Goal: Task Accomplishment & Management: Manage account settings

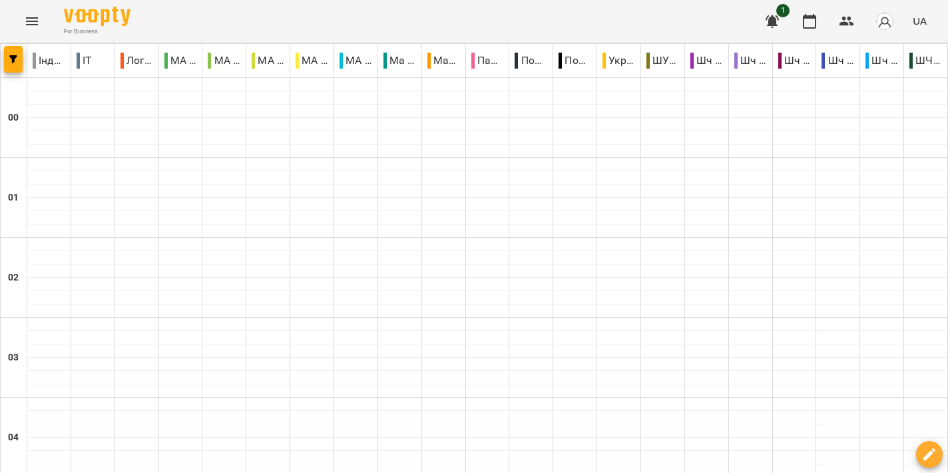
scroll to position [1611, 0]
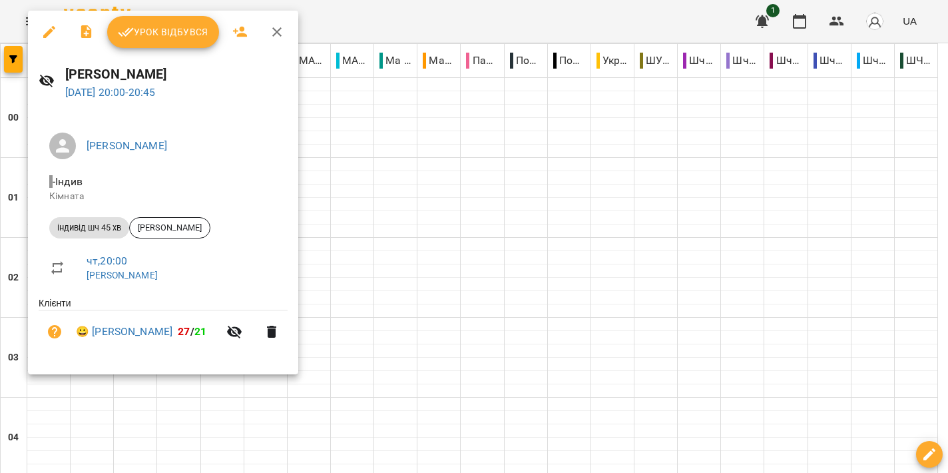
click at [191, 39] on span "Урок відбувся" at bounding box center [163, 32] width 91 height 16
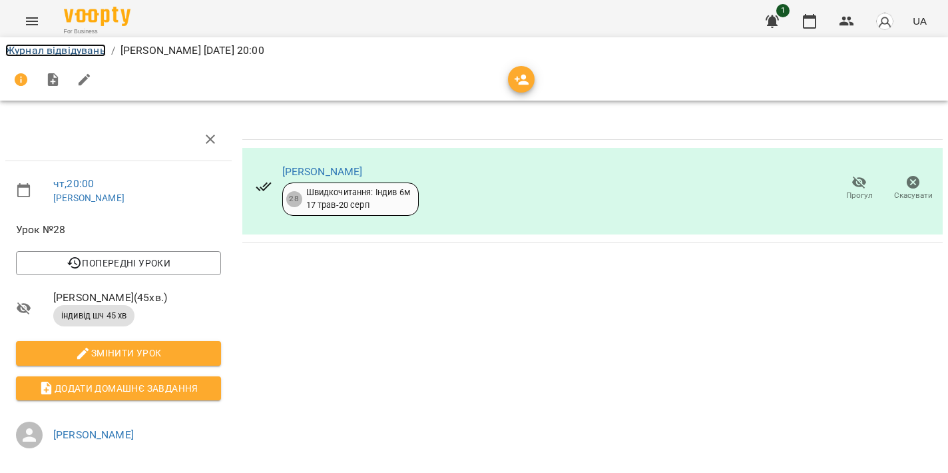
click at [57, 51] on link "Журнал відвідувань" at bounding box center [55, 50] width 101 height 13
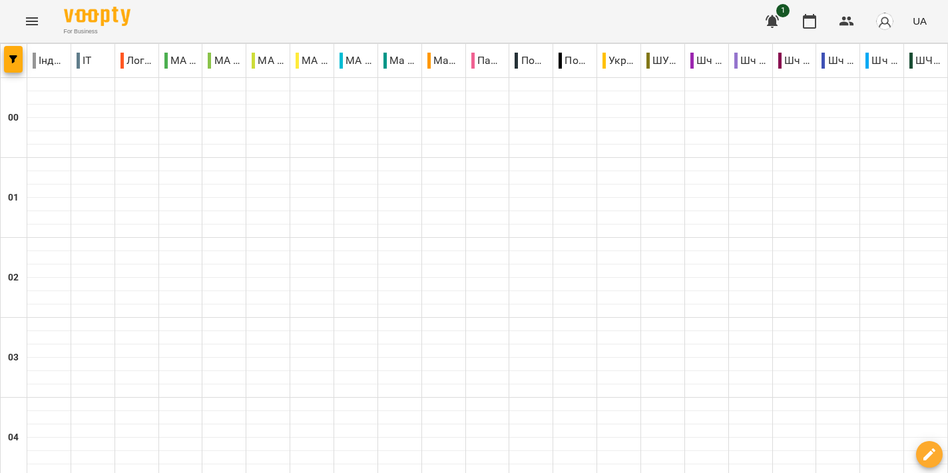
scroll to position [1453, 0]
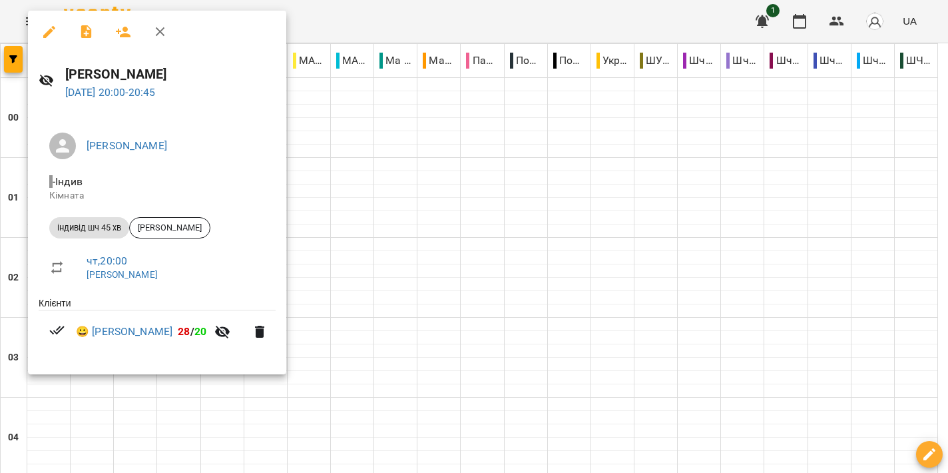
click at [471, 234] on div at bounding box center [474, 236] width 948 height 473
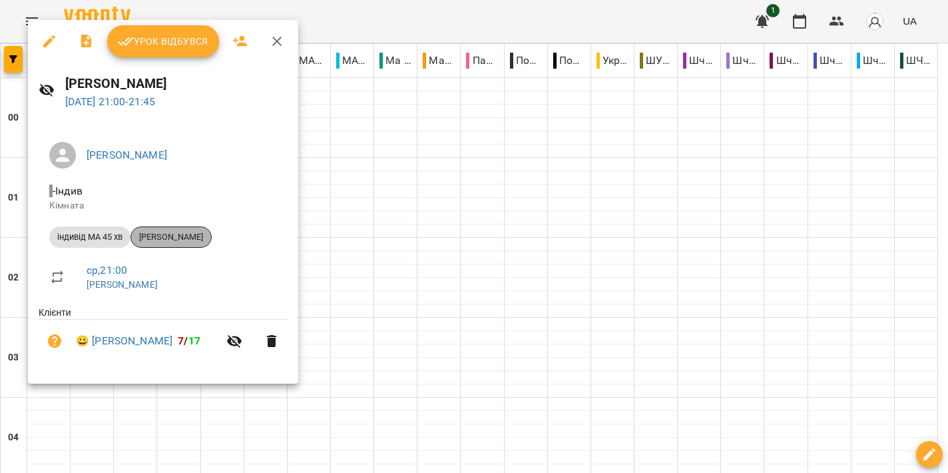
click at [177, 239] on span "[PERSON_NAME]" at bounding box center [171, 237] width 80 height 12
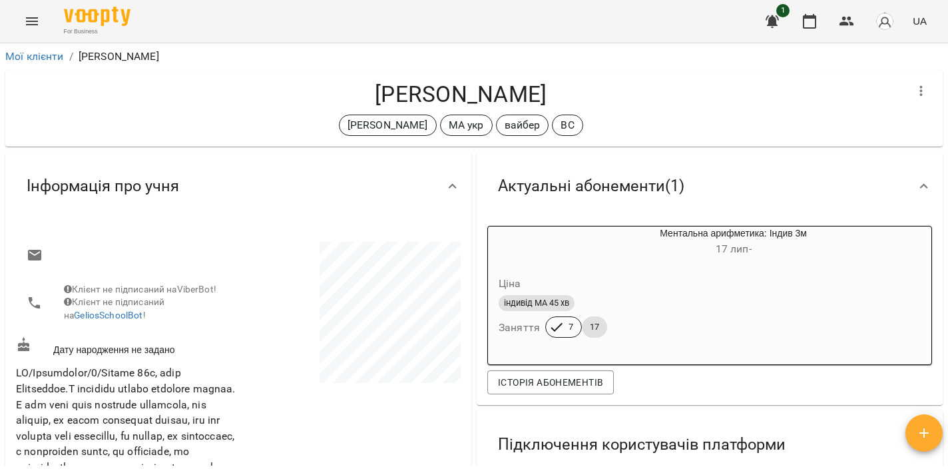
click at [30, 26] on icon "Menu" at bounding box center [32, 21] width 16 height 16
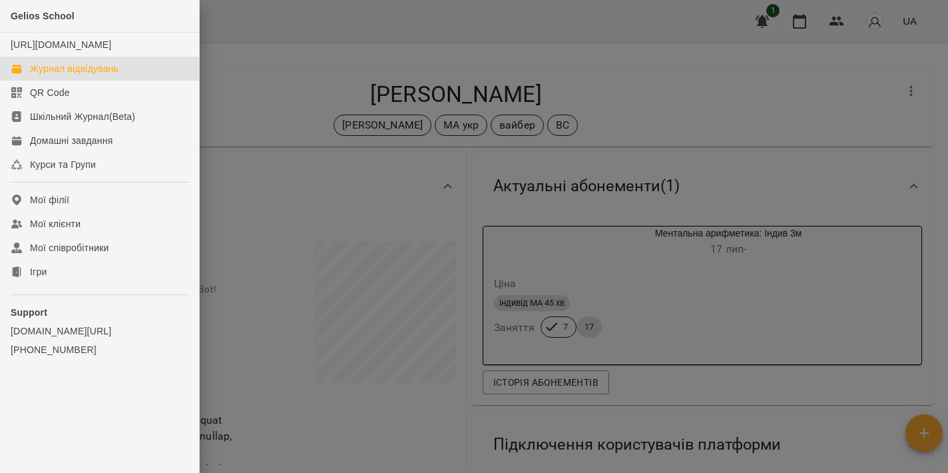
drag, startPoint x: 65, startPoint y: 83, endPoint x: 211, endPoint y: 169, distance: 169.5
click at [65, 75] on div "Журнал відвідувань" at bounding box center [74, 68] width 89 height 13
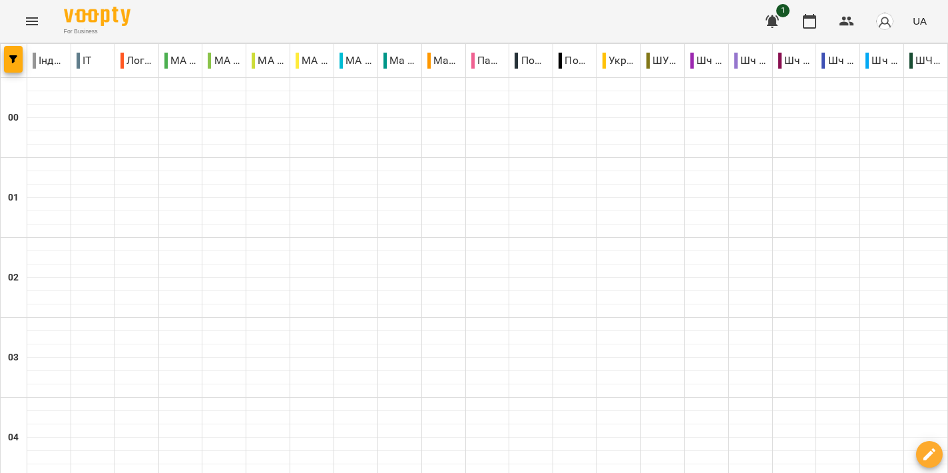
scroll to position [1611, 0]
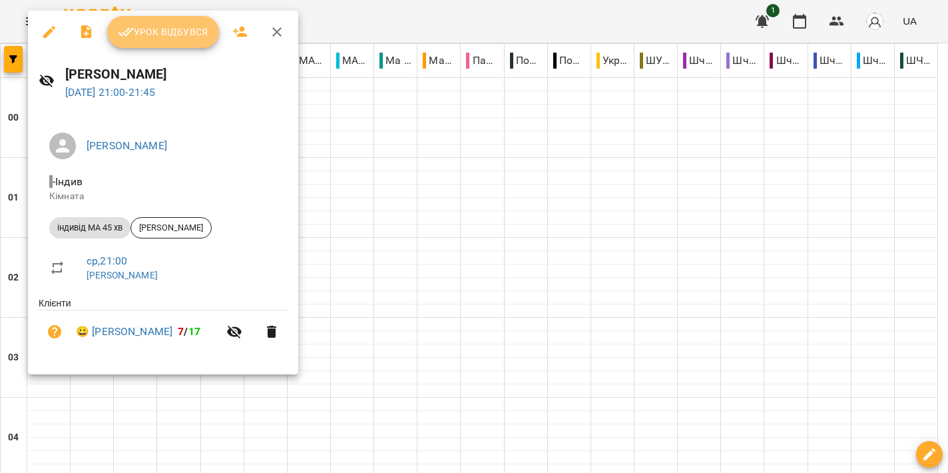
click at [173, 33] on span "Урок відбувся" at bounding box center [163, 32] width 91 height 16
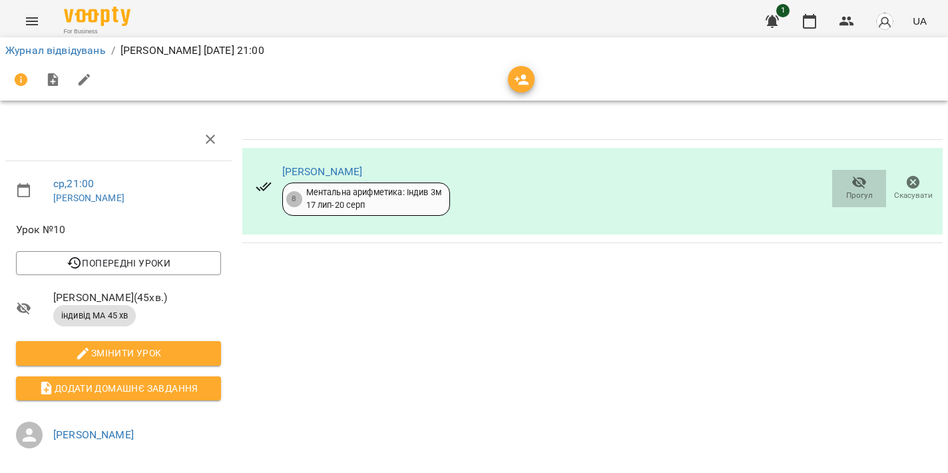
click at [851, 188] on icon "button" at bounding box center [859, 182] width 16 height 16
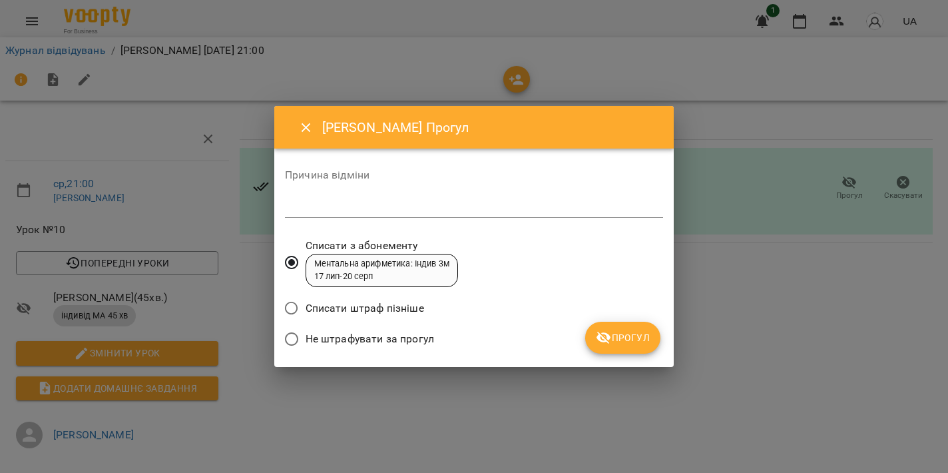
click at [629, 341] on span "Прогул" at bounding box center [623, 338] width 54 height 16
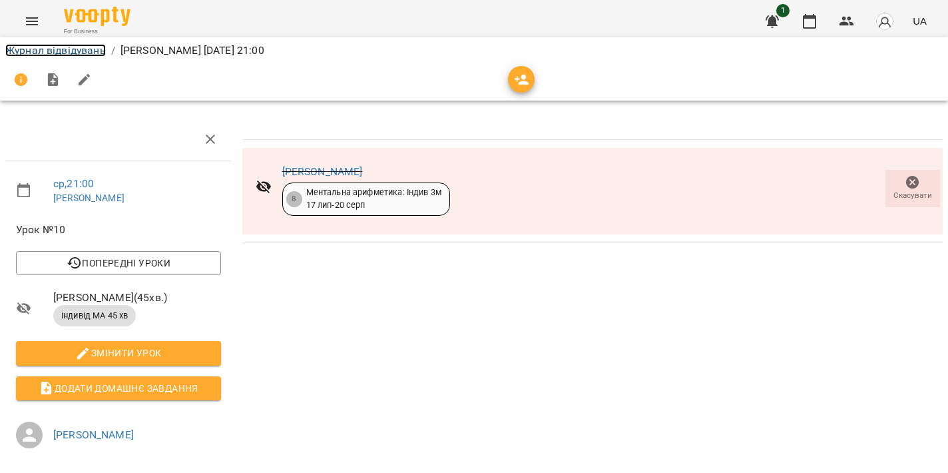
click at [58, 55] on link "Журнал відвідувань" at bounding box center [55, 50] width 101 height 13
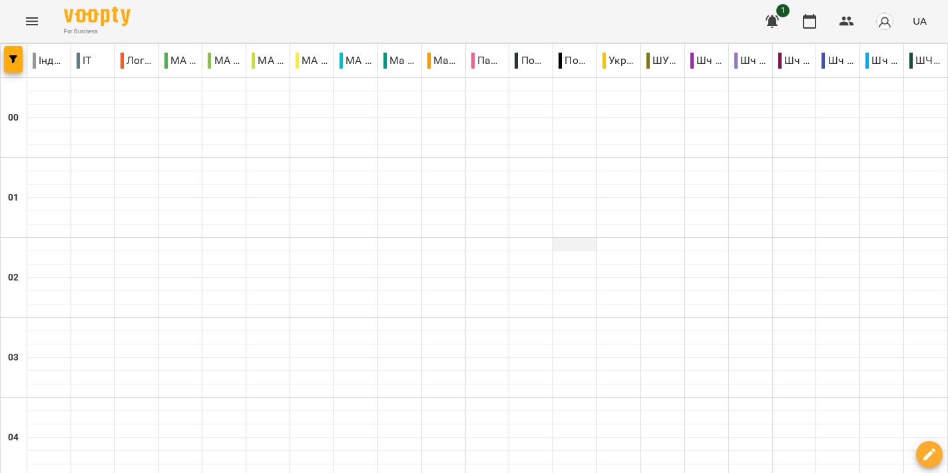
scroll to position [1611, 0]
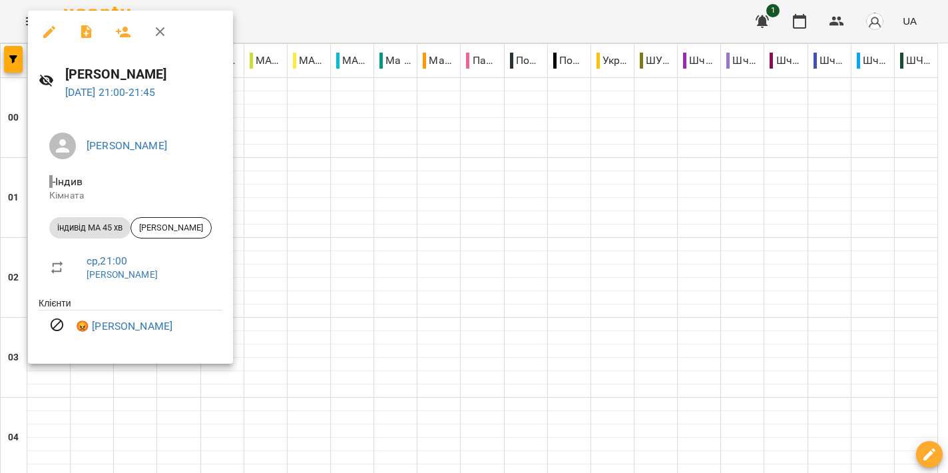
click at [543, 224] on div at bounding box center [474, 236] width 948 height 473
